Goal: Information Seeking & Learning: Learn about a topic

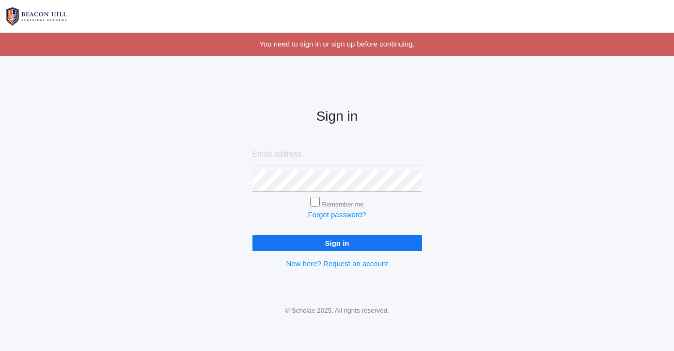
click at [348, 165] on form "Remember me Forgot password? Sign in" at bounding box center [337, 197] width 170 height 108
click at [348, 157] on input "email" at bounding box center [337, 154] width 170 height 22
type input "jazmine.benning@yahoo.com"
click at [361, 241] on input "Sign in" at bounding box center [337, 243] width 170 height 16
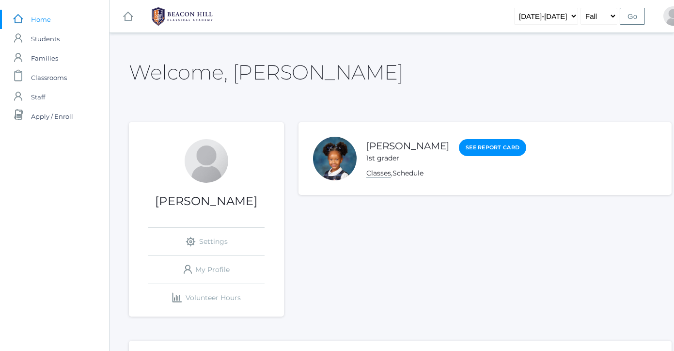
click at [380, 174] on link "Classes" at bounding box center [378, 173] width 25 height 9
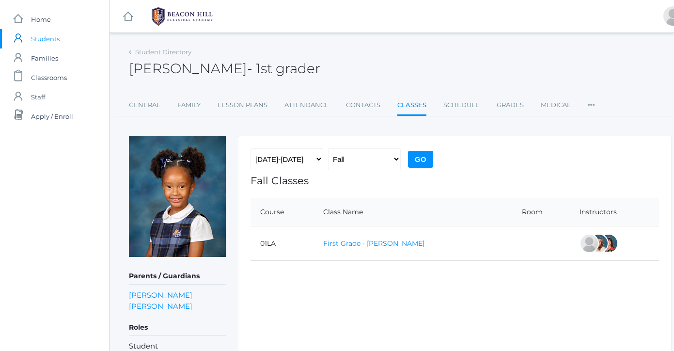
click at [351, 246] on link "First Grade - [PERSON_NAME]" at bounding box center [373, 243] width 101 height 9
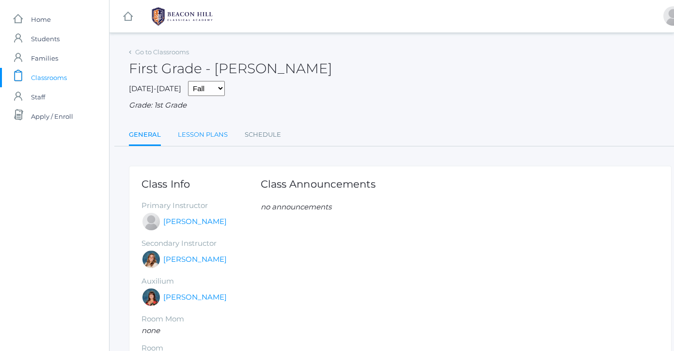
click at [215, 135] on link "Lesson Plans" at bounding box center [203, 134] width 50 height 19
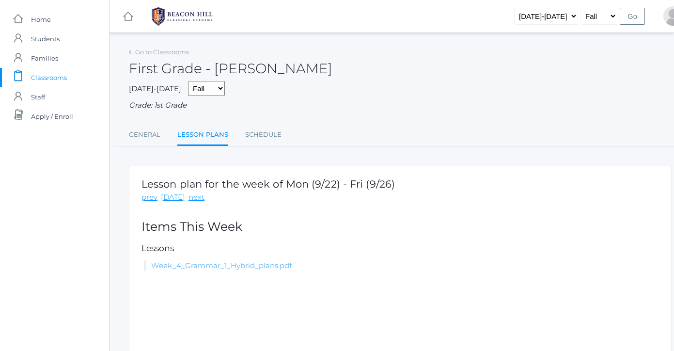
click at [198, 265] on link "Week_4_Grammar_1_Hybrid_plans.pdf" at bounding box center [221, 265] width 141 height 9
click at [214, 268] on link "Week_4_Grammar_1_Hybrid_plans.pdf" at bounding box center [221, 265] width 141 height 9
